Goal: Navigation & Orientation: Find specific page/section

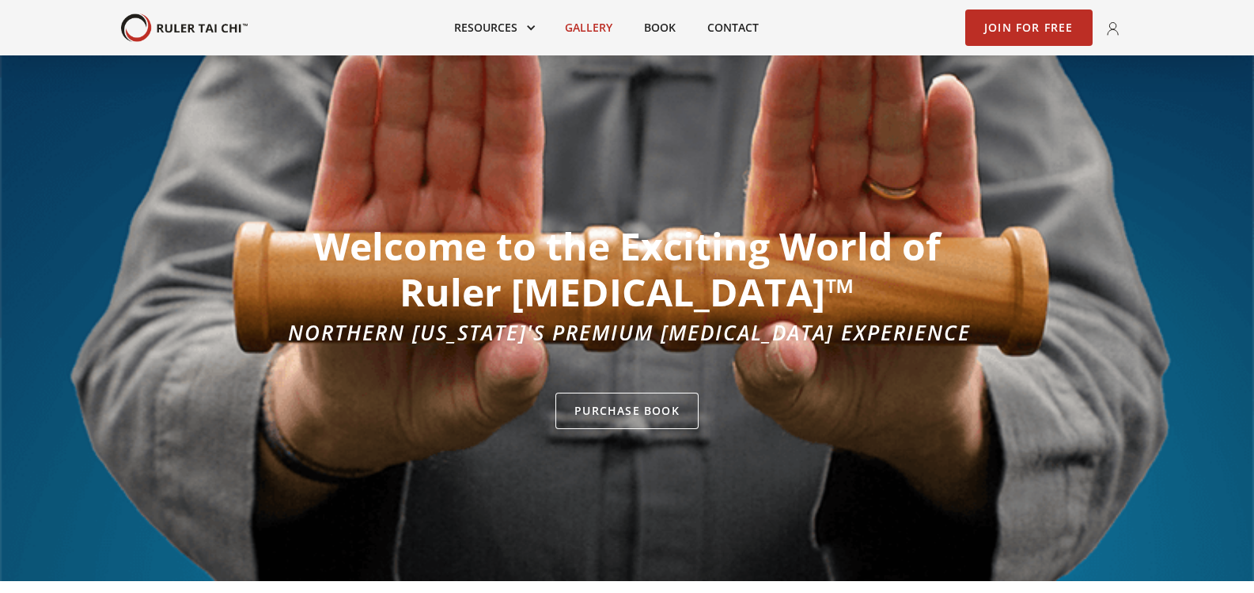
click at [590, 25] on link "Gallery" at bounding box center [588, 27] width 79 height 35
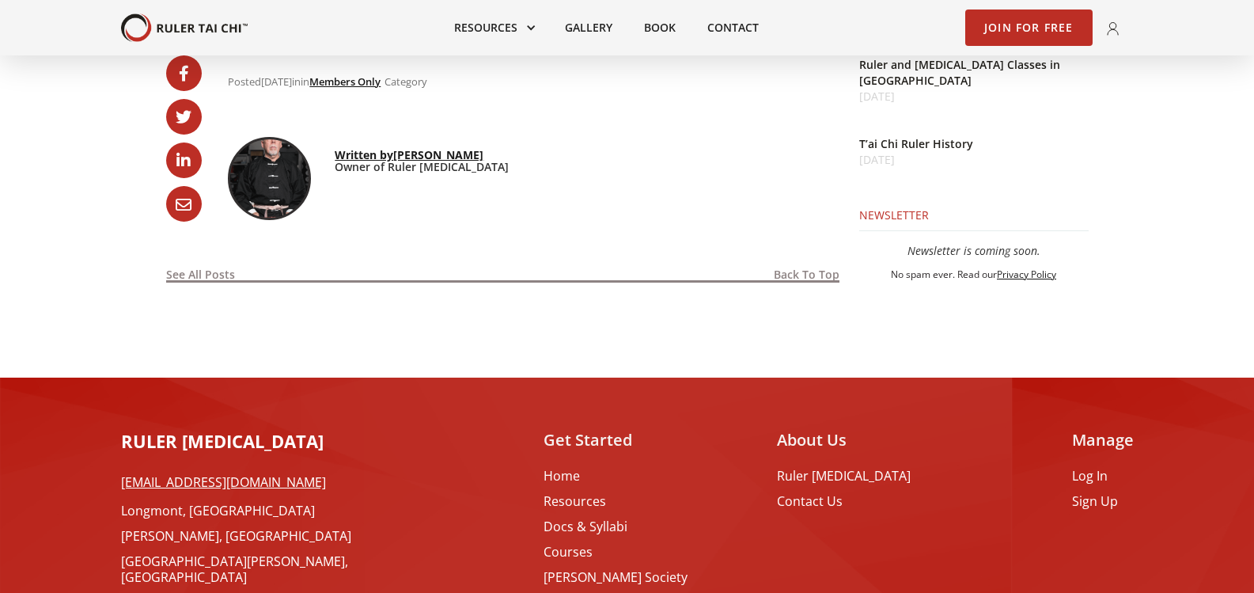
scroll to position [2110, 0]
